Goal: Information Seeking & Learning: Learn about a topic

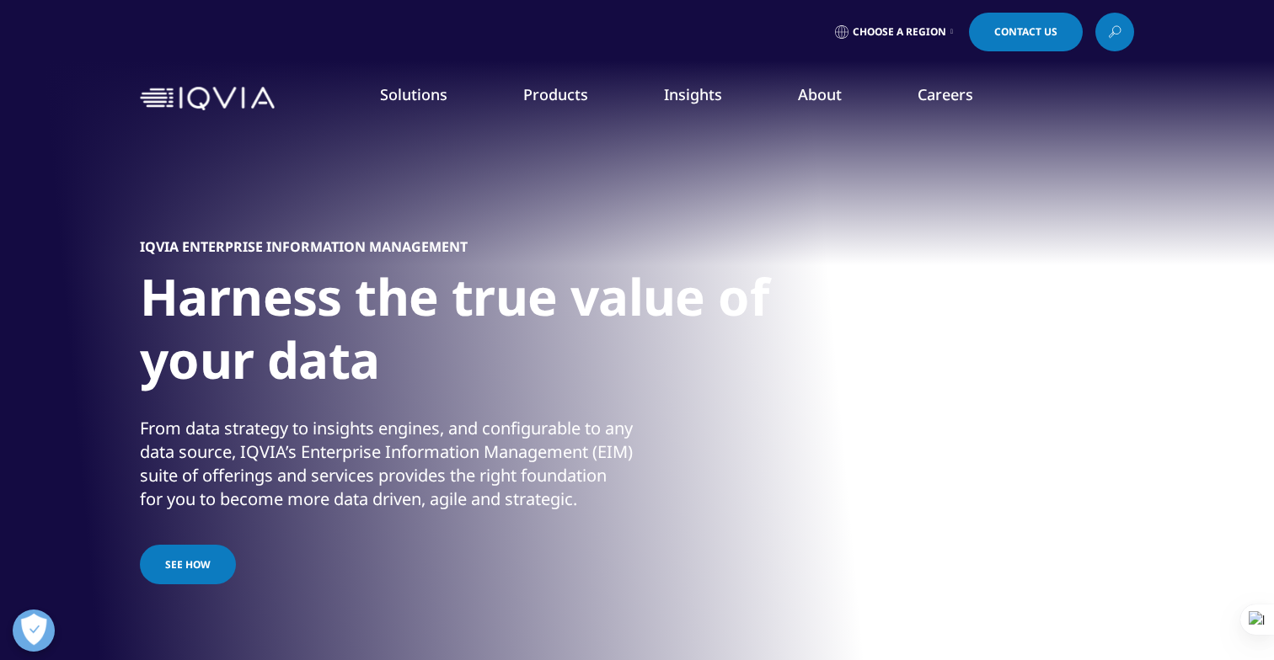
click at [103, 211] on link "Planning Suite" at bounding box center [182, 211] width 296 height 19
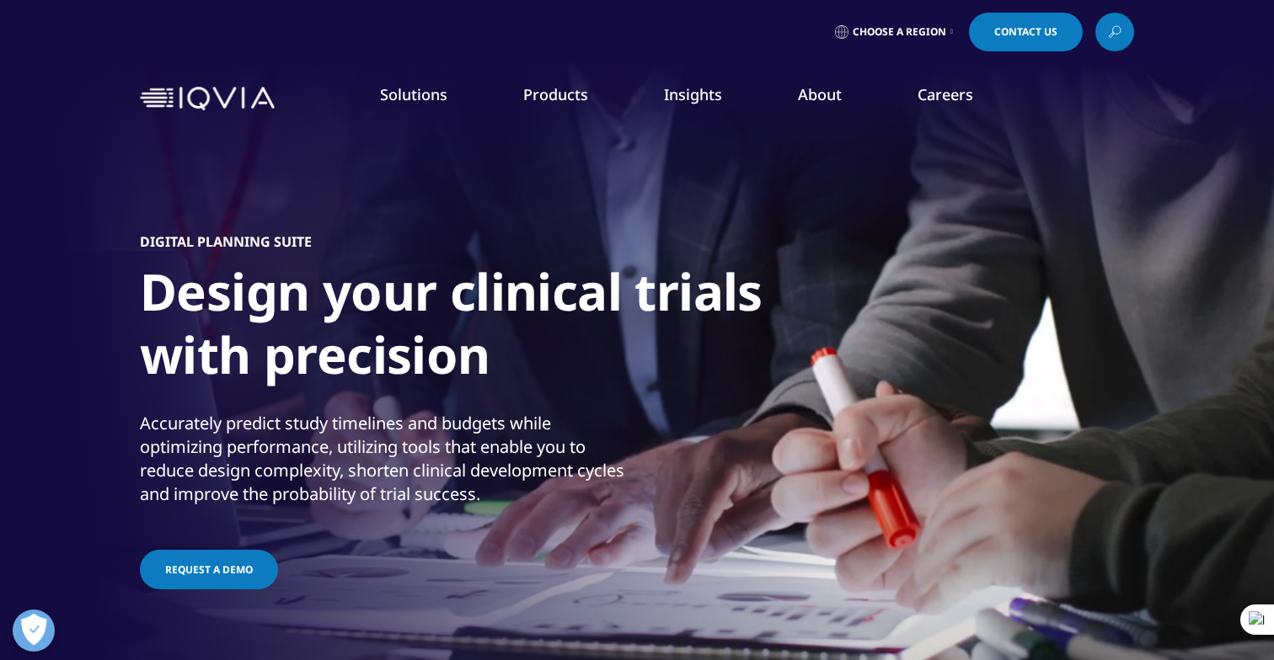
click at [82, 273] on link "Site Suite" at bounding box center [182, 273] width 296 height 19
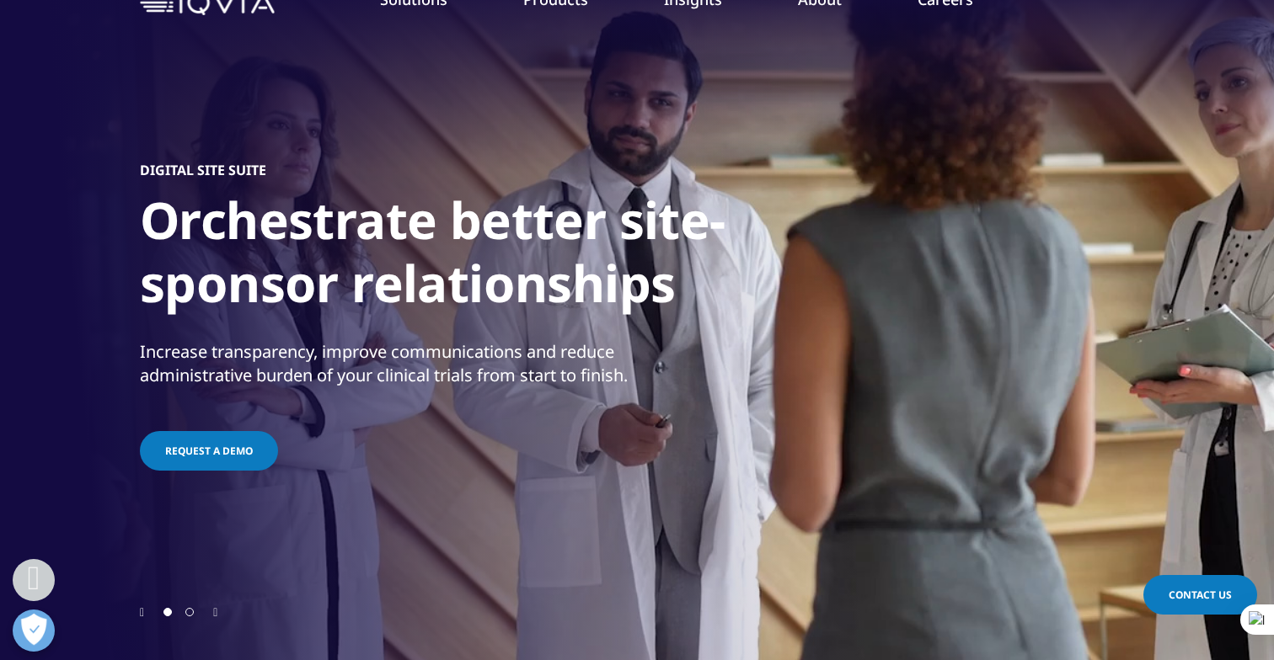
scroll to position [34, 0]
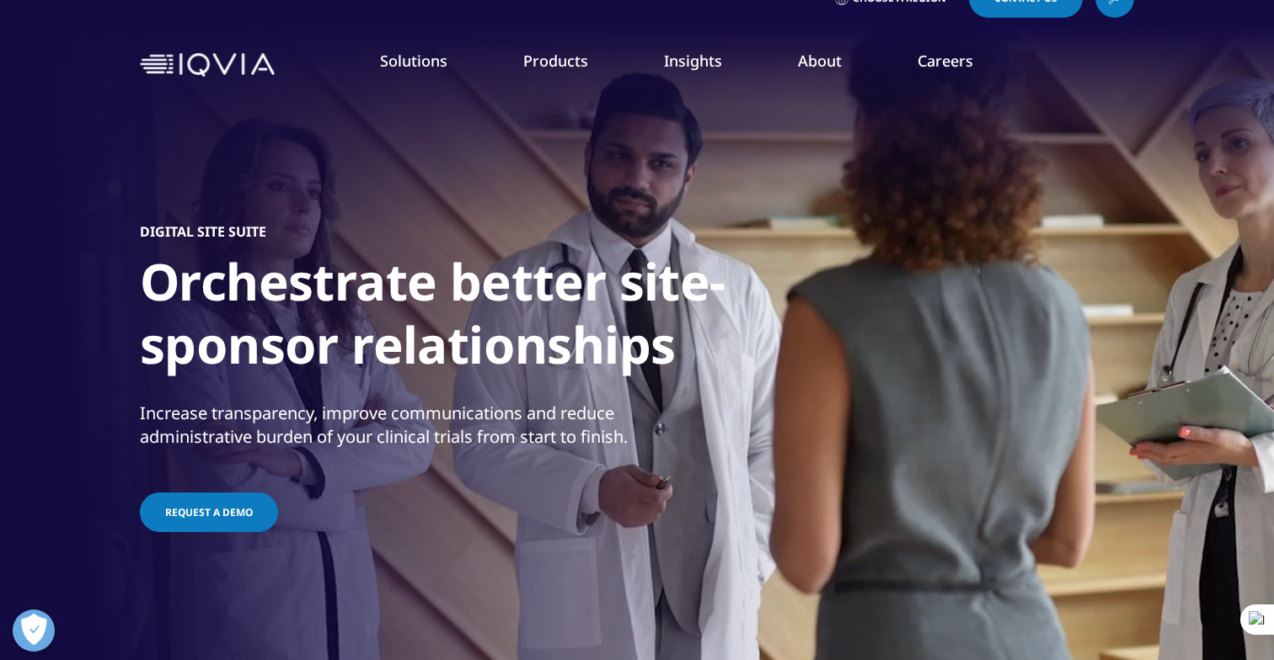
click at [179, 476] on link "Clinical Data Analytics Solutions" at bounding box center [182, 476] width 296 height 19
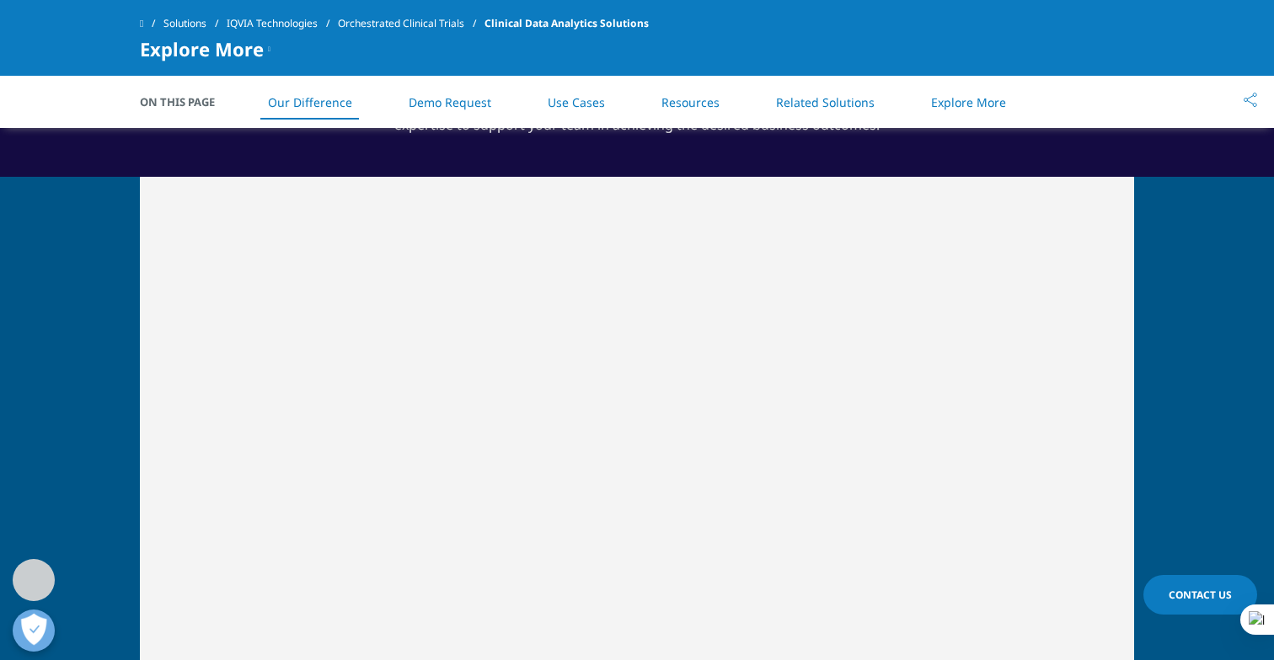
scroll to position [826, 0]
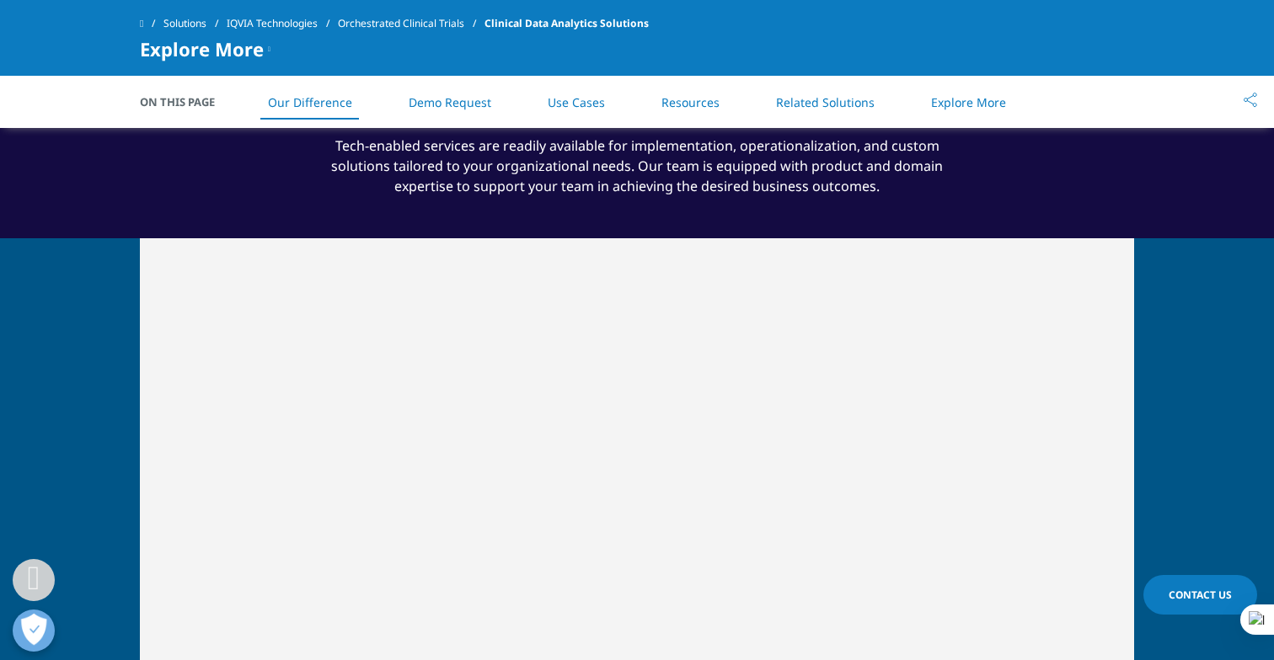
click at [148, 29] on link at bounding box center [152, 23] width 24 height 30
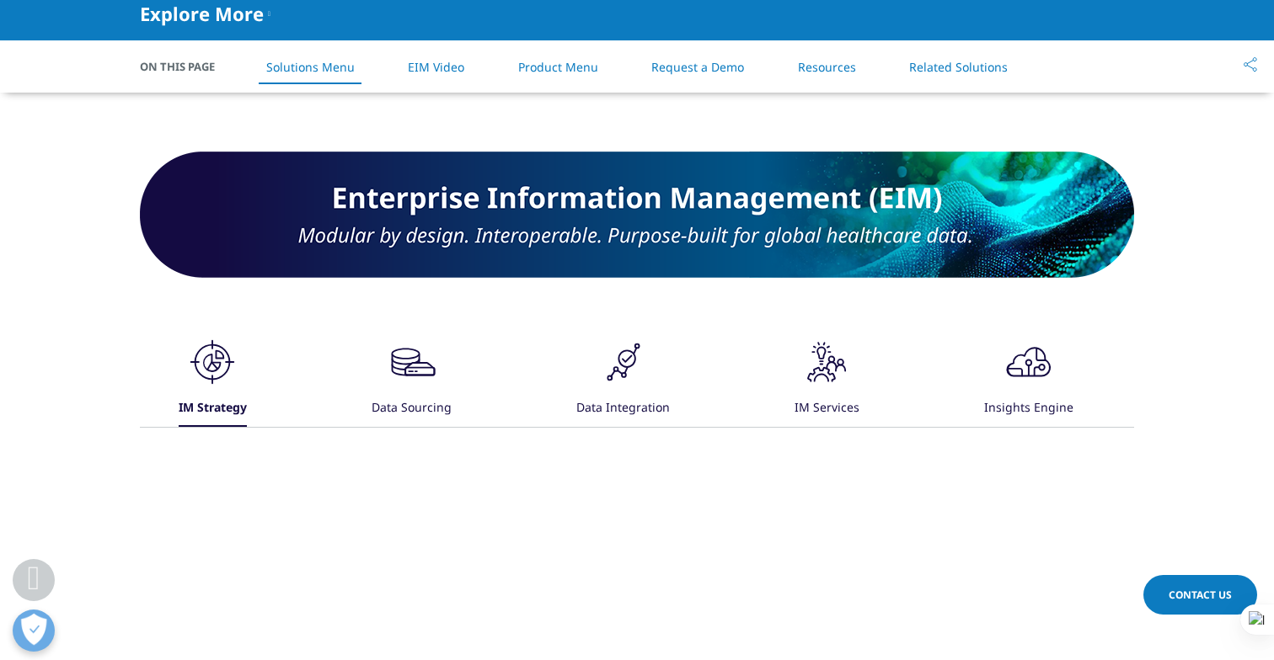
scroll to position [794, 0]
